Goal: Transaction & Acquisition: Purchase product/service

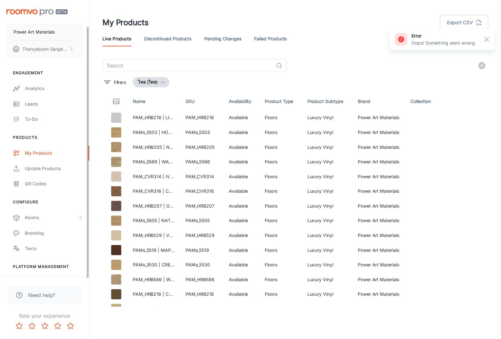
scroll to position [27, 0]
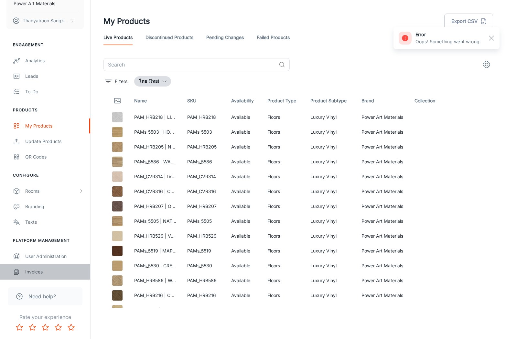
click at [37, 267] on link "Invoices" at bounding box center [45, 272] width 90 height 16
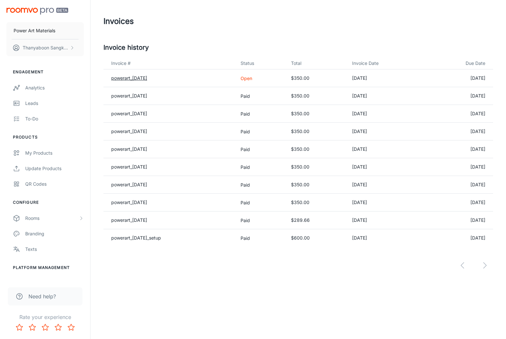
click at [135, 76] on link "powerart_[DATE]" at bounding box center [129, 77] width 36 height 5
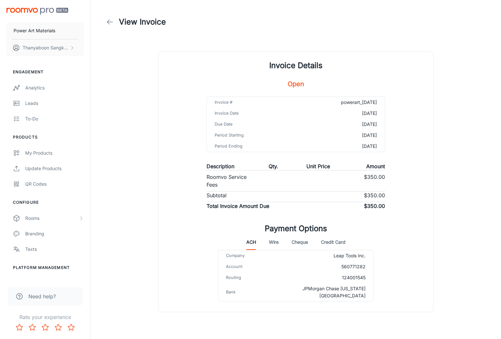
click at [328, 242] on button "Credit Card" at bounding box center [333, 243] width 25 height 16
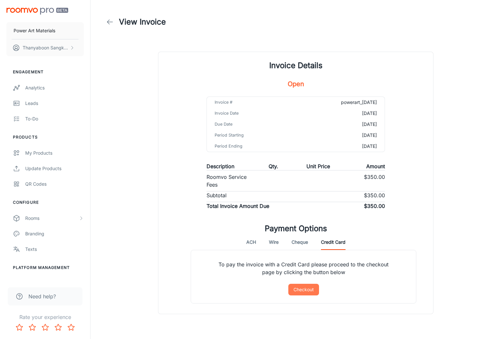
click at [305, 289] on button "Checkout" at bounding box center [303, 290] width 31 height 12
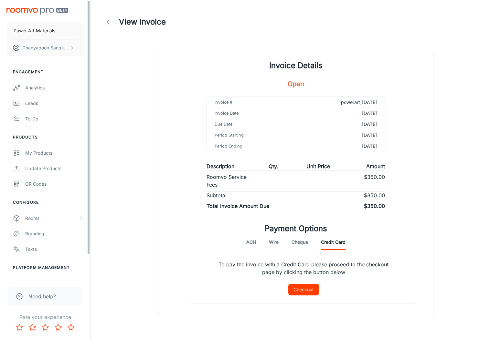
click at [154, 183] on div "Invoice Details Open Invoice # powerart_[DATE] Invoice Date [DATE] Due Date [DA…" at bounding box center [295, 187] width 291 height 270
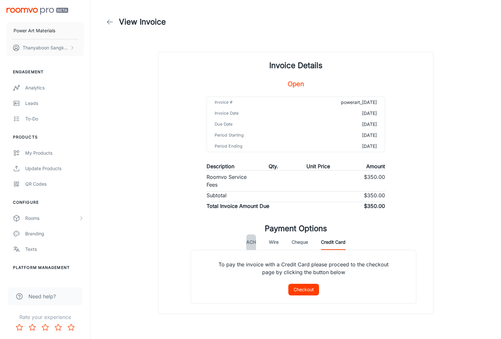
click at [255, 243] on button "ACH" at bounding box center [251, 243] width 10 height 16
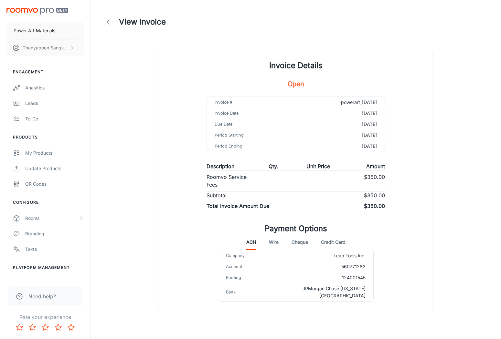
click at [226, 228] on div "Invoice Details Open Invoice # powerart_[DATE] Invoice Date [DATE] Due Date [DA…" at bounding box center [295, 182] width 275 height 260
click at [287, 243] on div "ACH Wire Cheque Credit Card" at bounding box center [295, 243] width 99 height 16
click at [282, 243] on div "ACH Wire Cheque Credit Card" at bounding box center [295, 243] width 99 height 16
click at [297, 241] on button "Cheque" at bounding box center [299, 243] width 16 height 16
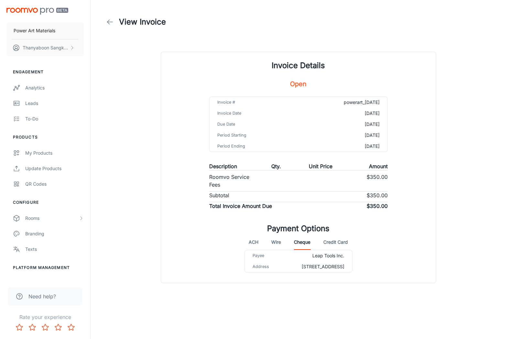
click at [282, 244] on div "ACH Wire Cheque Credit Card" at bounding box center [297, 243] width 99 height 16
click at [278, 241] on button "Wire" at bounding box center [276, 243] width 10 height 16
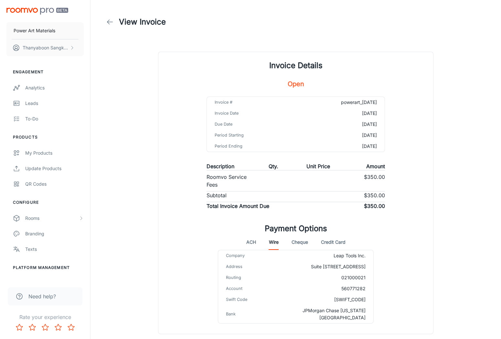
click at [141, 221] on div "View Invoice Invoice Details Open Invoice # powerart_[DATE] Invoice Date [DATE]…" at bounding box center [296, 171] width 400 height 342
click at [141, 222] on div "View Invoice Invoice Details Open Invoice # powerart_[DATE] Invoice Date [DATE]…" at bounding box center [296, 171] width 400 height 342
click at [154, 220] on div "Invoice Details Open Invoice # powerart_[DATE] Invoice Date [DATE] Due Date [DA…" at bounding box center [295, 197] width 291 height 290
drag, startPoint x: 154, startPoint y: 220, endPoint x: 124, endPoint y: 214, distance: 29.9
click at [153, 220] on div "Invoice Details Open Invoice # powerart_[DATE] Invoice Date [DATE] Due Date [DA…" at bounding box center [295, 197] width 291 height 290
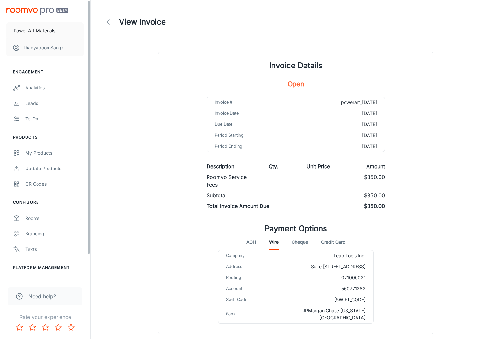
click at [136, 252] on div "View Invoice Invoice Details Open Invoice # powerart_[DATE] Invoice Date [DATE]…" at bounding box center [296, 171] width 400 height 342
click at [35, 116] on div "To-do" at bounding box center [54, 118] width 58 height 7
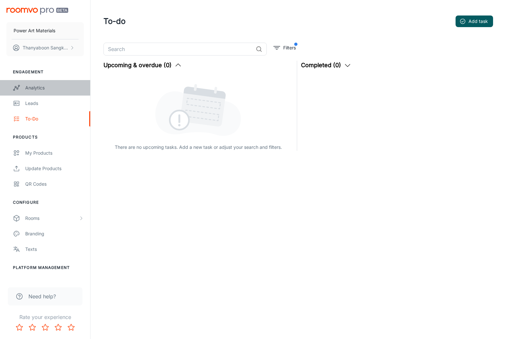
click at [42, 93] on link "Analytics" at bounding box center [45, 88] width 90 height 16
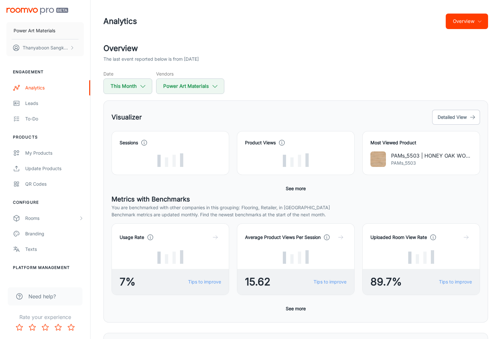
click at [240, 108] on div "Visualizer Detailed View Sessions Product Views Most Viewed Product PAMs_5503 |…" at bounding box center [295, 211] width 384 height 222
click at [239, 109] on div "Visualizer Detailed View" at bounding box center [295, 117] width 368 height 17
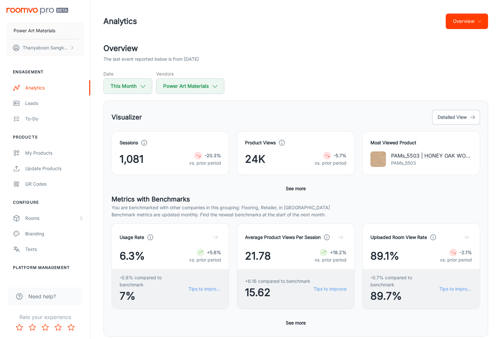
click at [239, 109] on div "Visualizer Detailed View" at bounding box center [295, 117] width 368 height 17
click at [176, 108] on div "Visualizer Detailed View Sessions 1,081 -20.3% vs. prior period Product Views 2…" at bounding box center [295, 218] width 384 height 236
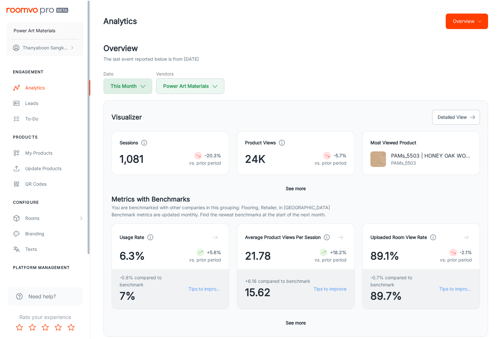
click at [118, 89] on button "This Month" at bounding box center [127, 86] width 49 height 16
select select "7"
select select "2025"
select select "7"
select select "2025"
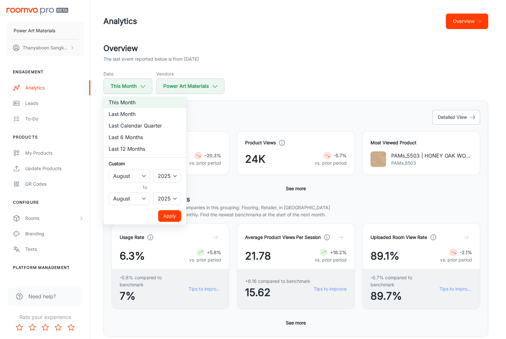
click at [123, 113] on li "Last Month" at bounding box center [144, 114] width 83 height 12
select select "6"
click at [165, 214] on button "Apply" at bounding box center [169, 216] width 23 height 12
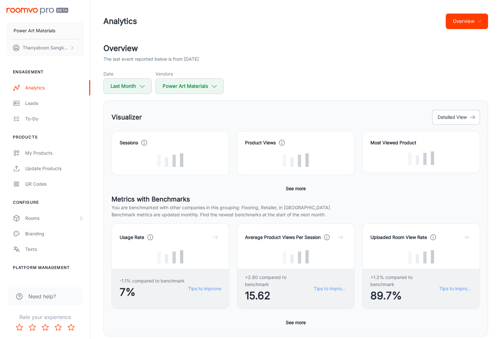
click at [212, 131] on div "Sessions" at bounding box center [166, 149] width 125 height 52
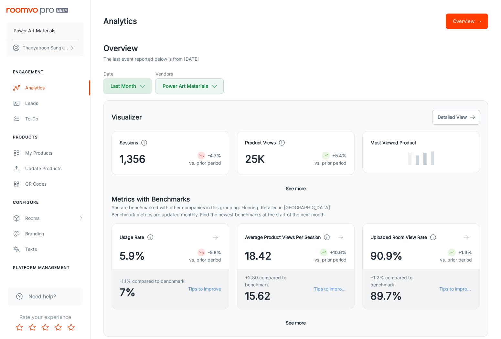
click at [135, 93] on button "Last Month" at bounding box center [127, 86] width 48 height 16
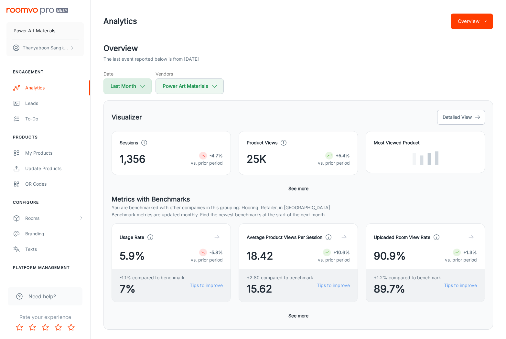
select select "6"
select select "2025"
select select "6"
select select "2025"
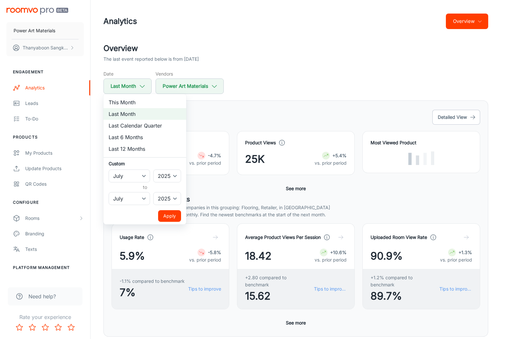
click at [133, 106] on li "This Month" at bounding box center [144, 103] width 83 height 12
select select "7"
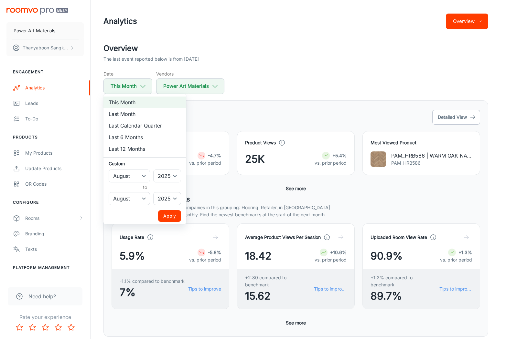
click at [173, 219] on button "Apply" at bounding box center [169, 216] width 23 height 12
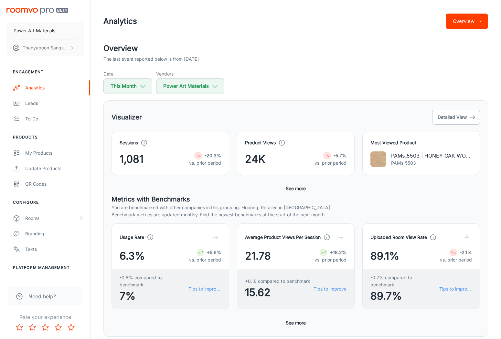
click at [250, 134] on div "Product Views 24K -5.7% vs. prior period" at bounding box center [296, 153] width 118 height 44
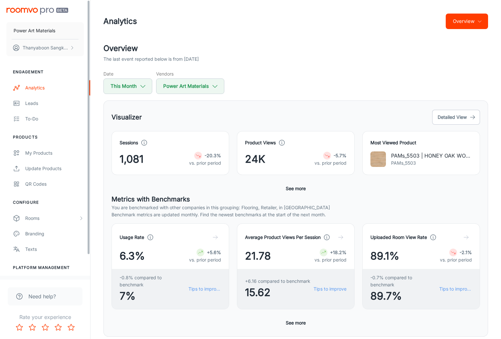
scroll to position [27, 0]
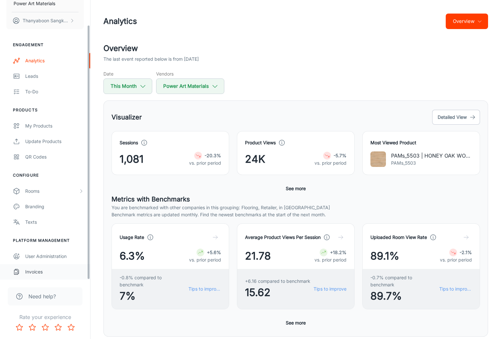
click at [40, 270] on div "Invoices" at bounding box center [54, 271] width 58 height 7
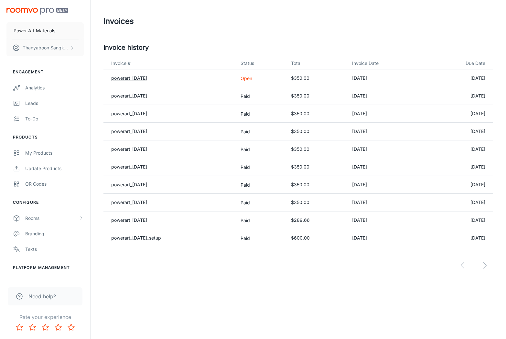
click at [145, 79] on link "powerart_[DATE]" at bounding box center [129, 77] width 36 height 5
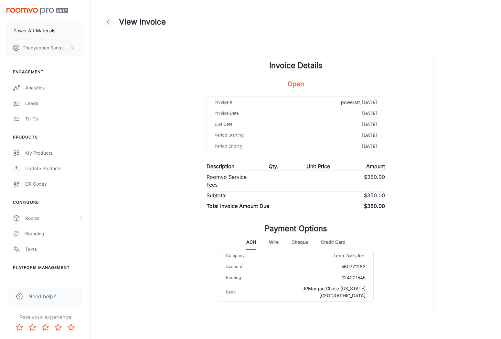
click at [335, 241] on button "Credit Card" at bounding box center [333, 243] width 25 height 16
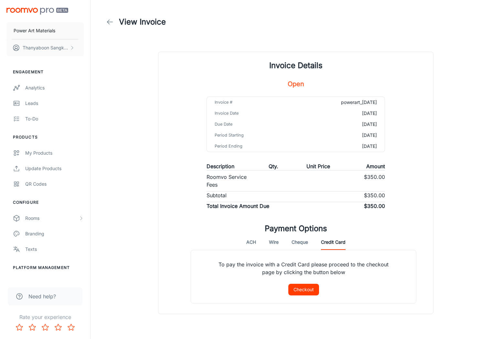
click at [320, 287] on div "To pay the invoice with a Credit Card please proceed to the checkout page by cl…" at bounding box center [303, 277] width 225 height 54
click at [315, 289] on button "Checkout" at bounding box center [303, 290] width 31 height 12
